Goal: Task Accomplishment & Management: Complete application form

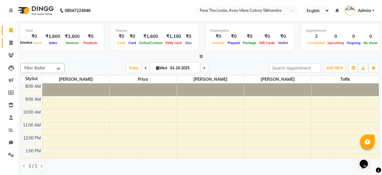
click at [7, 44] on span at bounding box center [11, 43] width 10 height 7
select select "service"
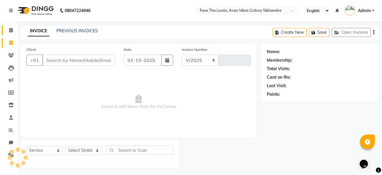
select select "8471"
type input "0299"
click at [66, 50] on div "Client +91" at bounding box center [70, 58] width 97 height 24
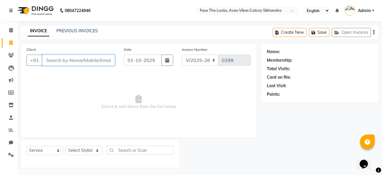
click at [63, 63] on input "Client" at bounding box center [78, 60] width 73 height 11
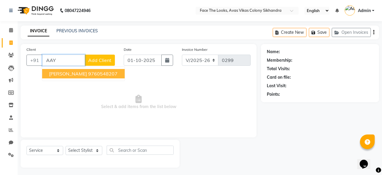
click at [69, 76] on span "[PERSON_NAME]" at bounding box center [68, 74] width 38 height 6
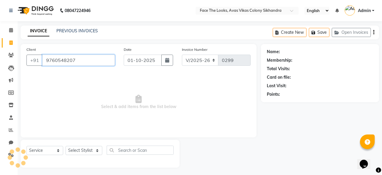
type input "9760548207"
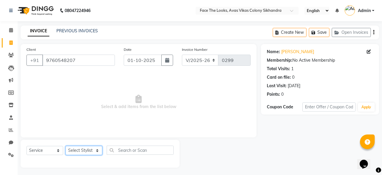
click at [79, 154] on select "Select Stylist [PERSON_NAME] Priya [PERSON_NAME] [PERSON_NAME]" at bounding box center [83, 150] width 37 height 9
select select "86686"
click at [65, 146] on select "Select Stylist [PERSON_NAME] Priya [PERSON_NAME] [PERSON_NAME]" at bounding box center [83, 150] width 37 height 9
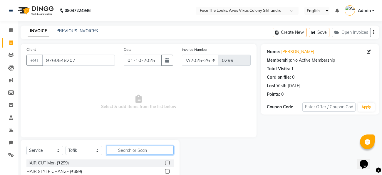
click at [122, 147] on input "text" at bounding box center [140, 150] width 67 height 9
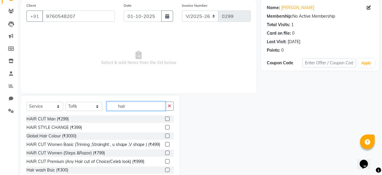
scroll to position [60, 0]
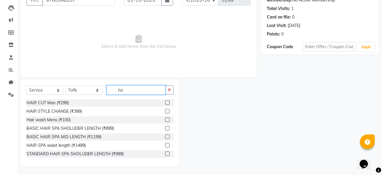
type input "h"
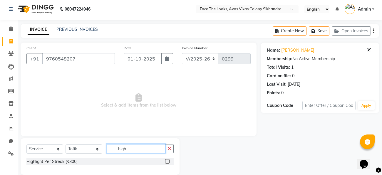
scroll to position [10, 0]
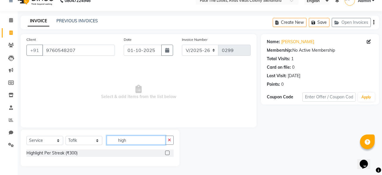
type input "high"
click at [133, 151] on div "Highlight Per Streak (₹300)" at bounding box center [99, 152] width 147 height 7
click at [167, 153] on label at bounding box center [167, 153] width 4 height 4
click at [167, 153] on input "checkbox" at bounding box center [167, 153] width 4 height 4
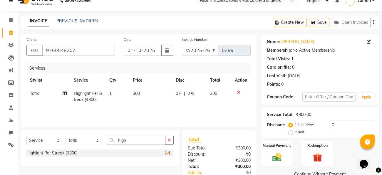
checkbox input "false"
click at [114, 92] on td "1" at bounding box center [117, 96] width 23 height 19
select select "86686"
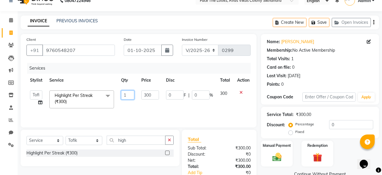
click at [124, 94] on input "1" at bounding box center [127, 94] width 13 height 9
type input "10"
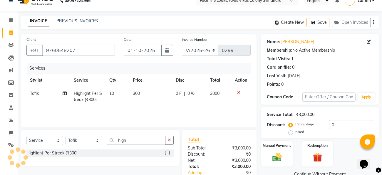
click at [153, 92] on td "300" at bounding box center [150, 96] width 43 height 19
select select "86686"
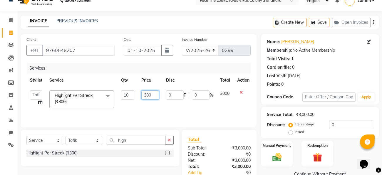
click at [154, 93] on input "300" at bounding box center [150, 94] width 18 height 9
type input "3"
type input "250"
click at [165, 108] on div "Services Stylist Service Qty Price Disc Total Action [PERSON_NAME] Priya [PERSO…" at bounding box center [138, 92] width 224 height 59
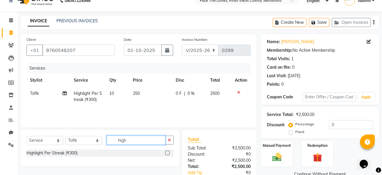
click at [164, 141] on input "high" at bounding box center [136, 140] width 59 height 9
type input "h"
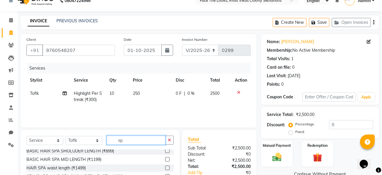
scroll to position [0, 0]
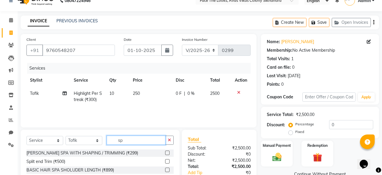
type input "sp"
click at [166, 161] on label at bounding box center [167, 161] width 4 height 4
click at [166, 161] on input "checkbox" at bounding box center [167, 162] width 4 height 4
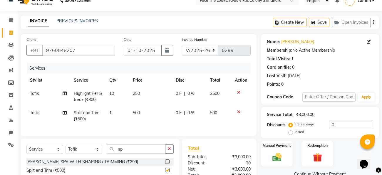
checkbox input "false"
click at [145, 153] on input "sp" at bounding box center [136, 148] width 59 height 9
type input "s"
click at [177, 110] on span "0 F" at bounding box center [179, 113] width 6 height 6
select select "86686"
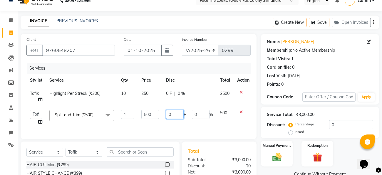
click at [176, 112] on input "0" at bounding box center [175, 114] width 18 height 9
type input "150"
click at [179, 132] on div "Client [PHONE_NUMBER] Date [DATE] Invoice Number V/2025 V/[PHONE_NUMBER] Servic…" at bounding box center [139, 86] width 236 height 105
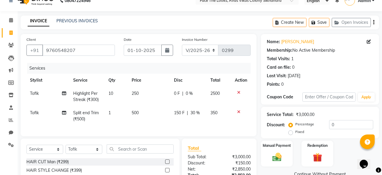
click at [177, 93] on span "0 F" at bounding box center [177, 93] width 6 height 6
select select "86686"
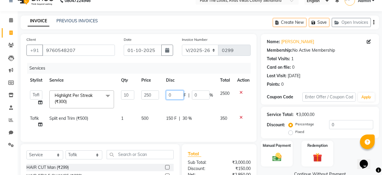
click at [177, 93] on input "0" at bounding box center [175, 94] width 18 height 9
type input "50"
click at [176, 103] on td "50 F | 0 %" at bounding box center [189, 99] width 54 height 25
select select "86686"
click at [173, 95] on input "50" at bounding box center [175, 94] width 18 height 9
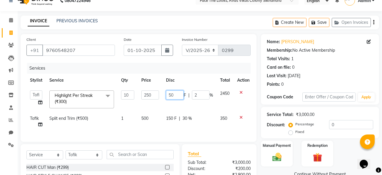
type input "5"
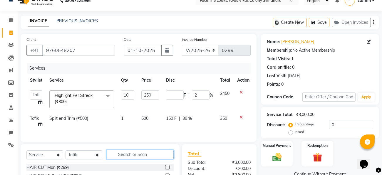
click at [165, 152] on input "text" at bounding box center [140, 154] width 67 height 9
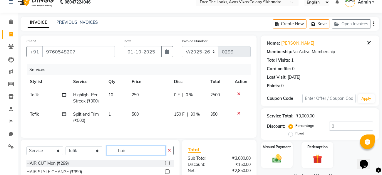
scroll to position [69, 0]
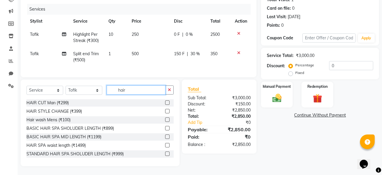
type input "hair"
click at [36, 35] on span "Tofik" at bounding box center [34, 34] width 9 height 5
select select "86686"
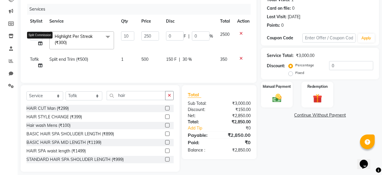
click at [42, 43] on icon at bounding box center [40, 43] width 4 height 4
select select "86686"
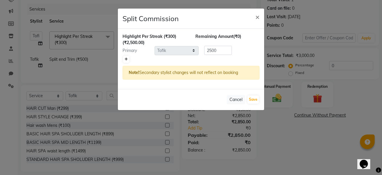
click at [127, 58] on icon at bounding box center [125, 60] width 3 height 4
type input "1250"
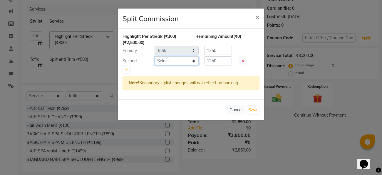
click at [176, 57] on select "Select [PERSON_NAME] Priya [PERSON_NAME] [PERSON_NAME]" at bounding box center [176, 60] width 44 height 9
select select "83825"
click at [154, 56] on select "Select [PERSON_NAME] Priya [PERSON_NAME] [PERSON_NAME]" at bounding box center [176, 60] width 44 height 9
click at [249, 110] on button "Save" at bounding box center [252, 110] width 11 height 8
select select "Select"
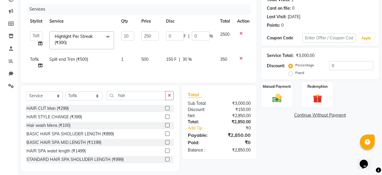
click at [31, 57] on span "Tofik" at bounding box center [34, 59] width 9 height 5
select select "86686"
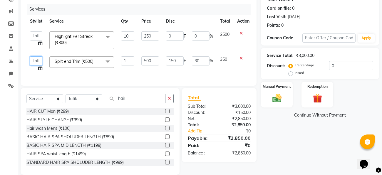
click at [33, 57] on select "[PERSON_NAME] Priya [PERSON_NAME] [PERSON_NAME]" at bounding box center [36, 60] width 12 height 9
click at [33, 58] on select "[PERSON_NAME] Priya [PERSON_NAME] [PERSON_NAME]" at bounding box center [36, 60] width 12 height 9
click at [142, 98] on input "hair" at bounding box center [136, 98] width 59 height 9
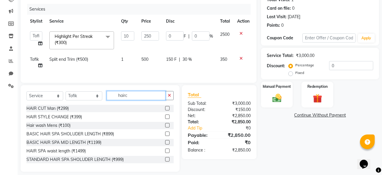
scroll to position [62, 0]
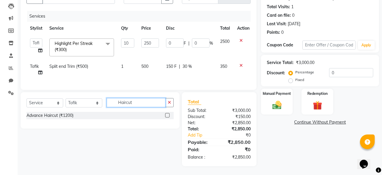
click at [156, 104] on input "Haircut" at bounding box center [136, 102] width 59 height 9
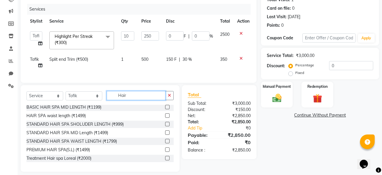
scroll to position [36, 0]
click at [129, 98] on input "Hair" at bounding box center [136, 95] width 59 height 9
type input "H"
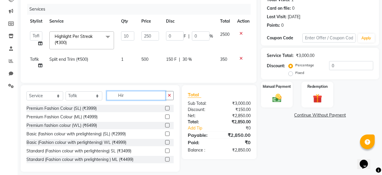
scroll to position [62, 0]
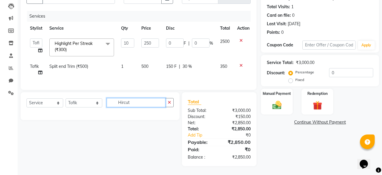
click at [135, 105] on input "Hircut" at bounding box center [136, 102] width 59 height 9
type input "H"
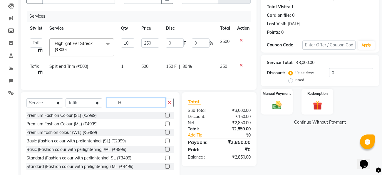
scroll to position [69, 0]
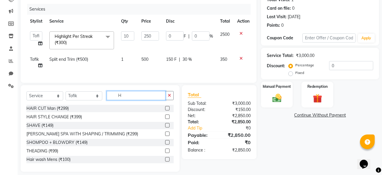
click at [129, 96] on input "H" at bounding box center [136, 95] width 59 height 9
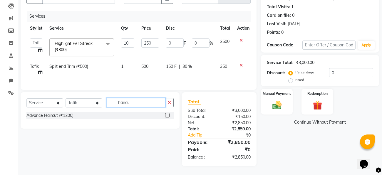
scroll to position [62, 0]
click at [145, 102] on input "haircut" at bounding box center [136, 102] width 59 height 9
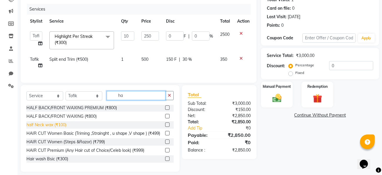
scroll to position [189, 0]
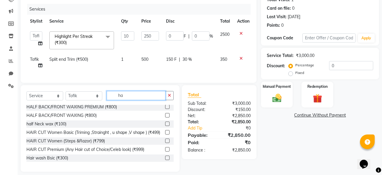
type input "ha"
click at [166, 131] on label at bounding box center [167, 132] width 4 height 4
click at [166, 131] on input "checkbox" at bounding box center [167, 133] width 4 height 4
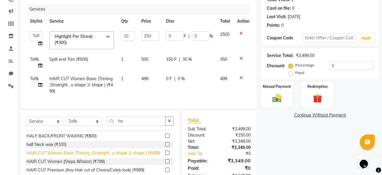
scroll to position [191, 0]
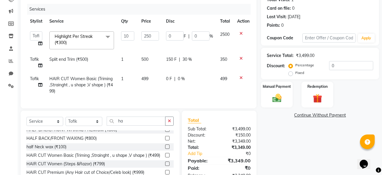
click at [168, 154] on label at bounding box center [167, 155] width 4 height 4
click at [168, 154] on input "checkbox" at bounding box center [167, 156] width 4 height 4
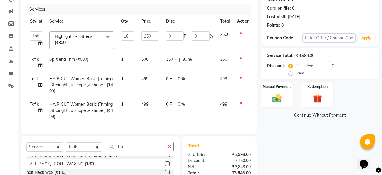
checkbox input "false"
click at [154, 152] on div "Select Service Product Membership Package Voucher Prepaid Gift Card Select Styl…" at bounding box center [99, 149] width 147 height 14
click at [312, 149] on div "Name: [PERSON_NAME] Membership: No Active Membership Total Visits: 1 Card on fi…" at bounding box center [322, 99] width 122 height 248
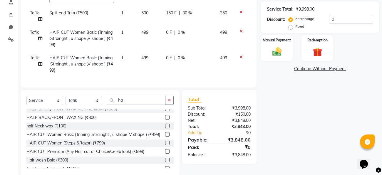
scroll to position [121, 0]
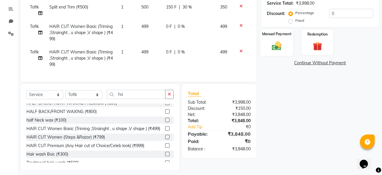
click at [277, 43] on img at bounding box center [277, 45] width 16 height 11
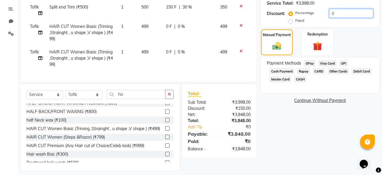
click at [343, 14] on input "0" at bounding box center [351, 13] width 44 height 9
click at [297, 22] on label "Fixed" at bounding box center [299, 20] width 9 height 5
click at [294, 22] on input "Fixed" at bounding box center [291, 20] width 4 height 4
radio input "true"
click at [343, 14] on input "0" at bounding box center [351, 13] width 44 height 9
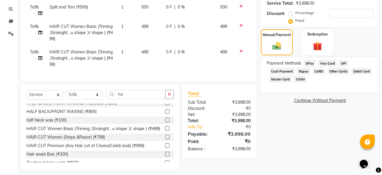
click at [154, 51] on td "499" at bounding box center [150, 58] width 25 height 26
select select "86686"
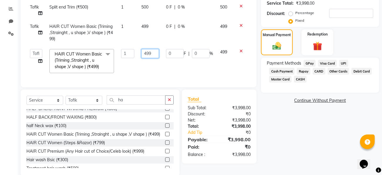
click at [151, 54] on input "499" at bounding box center [150, 53] width 18 height 9
type input "4"
type input "500"
click at [148, 27] on span "499" at bounding box center [144, 26] width 7 height 5
select select "86686"
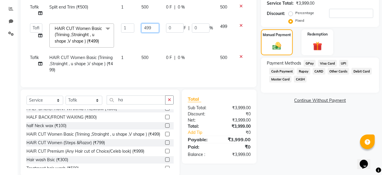
click at [148, 27] on input "499" at bounding box center [150, 27] width 18 height 9
click at [157, 27] on input "499" at bounding box center [150, 27] width 18 height 9
type input "4"
type input "500"
click at [172, 71] on td "0 F | 0 %" at bounding box center [189, 64] width 54 height 26
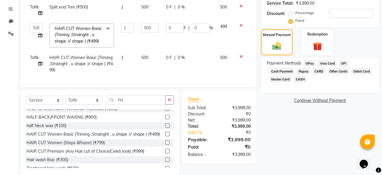
select select "86686"
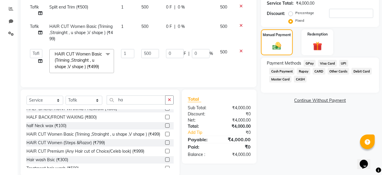
scroll to position [75, 0]
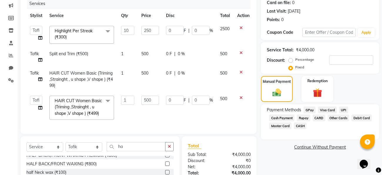
click at [37, 54] on span "Tofik" at bounding box center [34, 53] width 9 height 5
select select "86686"
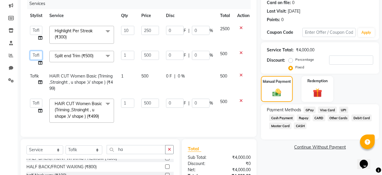
click at [41, 55] on select "[PERSON_NAME] Priya [PERSON_NAME] [PERSON_NAME]" at bounding box center [36, 55] width 12 height 9
click at [33, 104] on select "[PERSON_NAME] Priya [PERSON_NAME] [PERSON_NAME]" at bounding box center [36, 103] width 12 height 9
click at [343, 58] on input "number" at bounding box center [351, 59] width 44 height 9
type input "5"
type input "3.13"
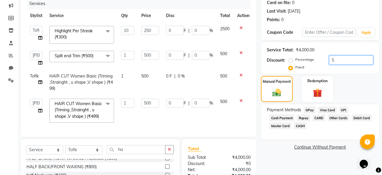
type input "0.13"
type input "0.63"
type input "0.13"
type input "0.63"
type input "0.13"
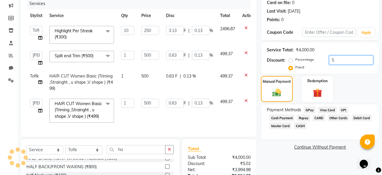
type input "50"
type input "31.25"
type input "1.25"
type input "6.25"
type input "1.25"
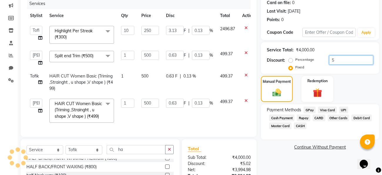
type input "6.25"
type input "1.25"
type input "500"
type input "312.5"
type input "12.5"
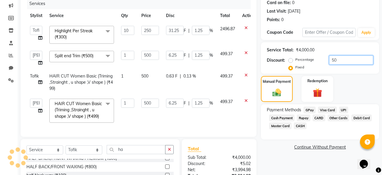
type input "62.5"
type input "12.5"
type input "62.5"
type input "12.5"
type input "500"
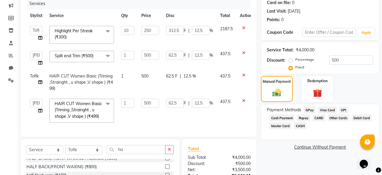
click at [312, 109] on span "GPay" at bounding box center [309, 110] width 12 height 7
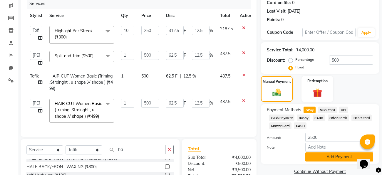
click at [324, 158] on button "Add Payment" at bounding box center [339, 156] width 68 height 9
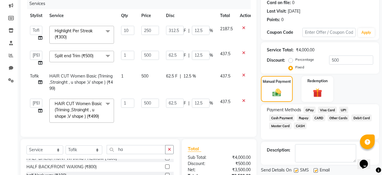
scroll to position [134, 0]
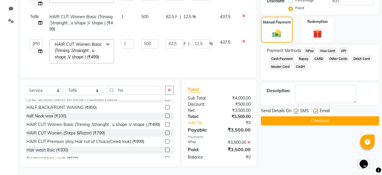
click at [311, 123] on button "Checkout" at bounding box center [320, 120] width 118 height 9
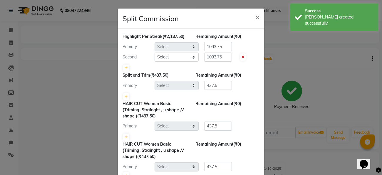
select select "86686"
select select "83825"
select select "86686"
select select "83825"
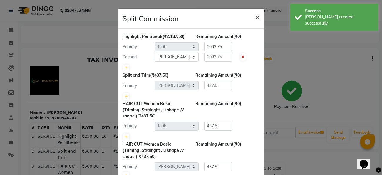
click at [256, 14] on span "×" at bounding box center [257, 16] width 4 height 9
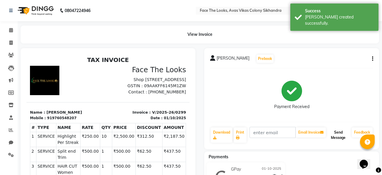
click at [337, 132] on button "Send Message" at bounding box center [338, 134] width 22 height 15
